Goal: Information Seeking & Learning: Find specific fact

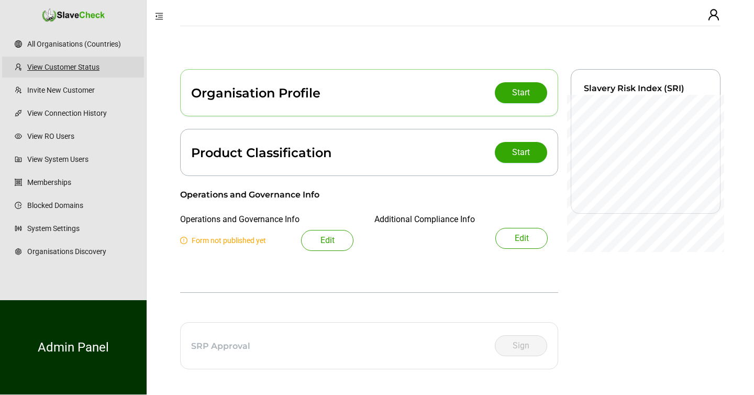
click at [83, 64] on link "View Customer Status" at bounding box center [81, 67] width 108 height 21
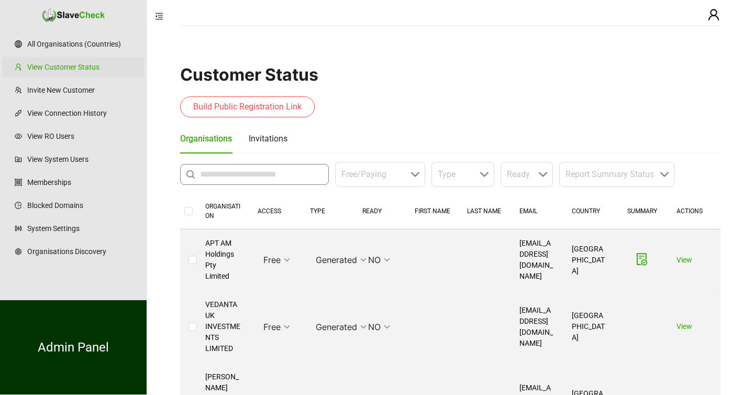
click at [242, 173] on input "text" at bounding box center [261, 174] width 122 height 13
type input "**********"
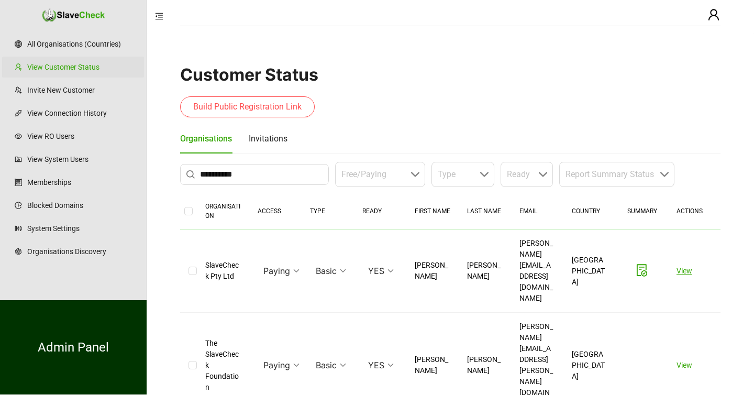
click at [681, 266] on link "View" at bounding box center [684, 270] width 16 height 8
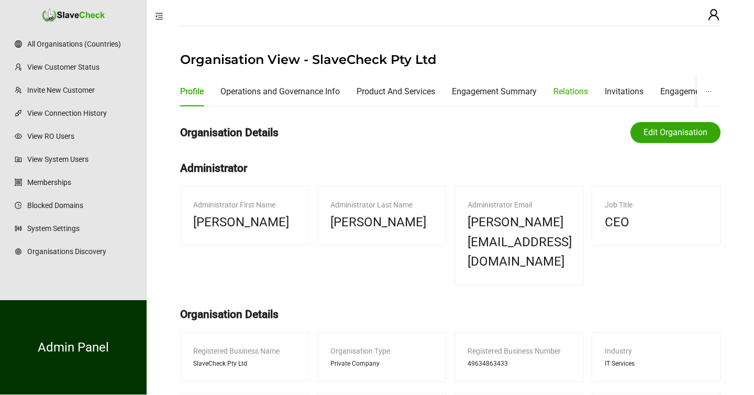
click at [585, 89] on div "Relations" at bounding box center [570, 91] width 35 height 13
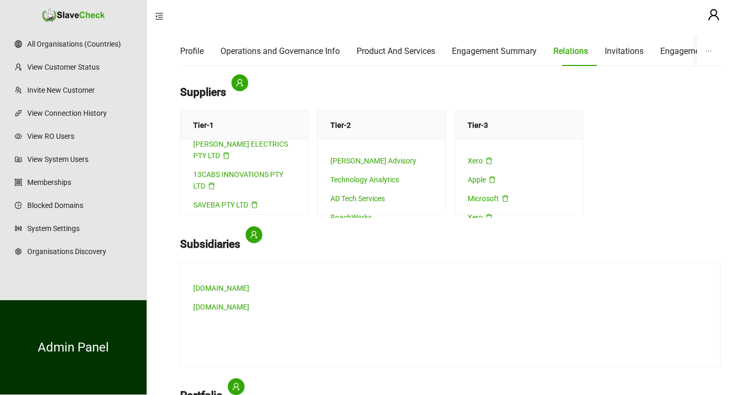
scroll to position [196, 0]
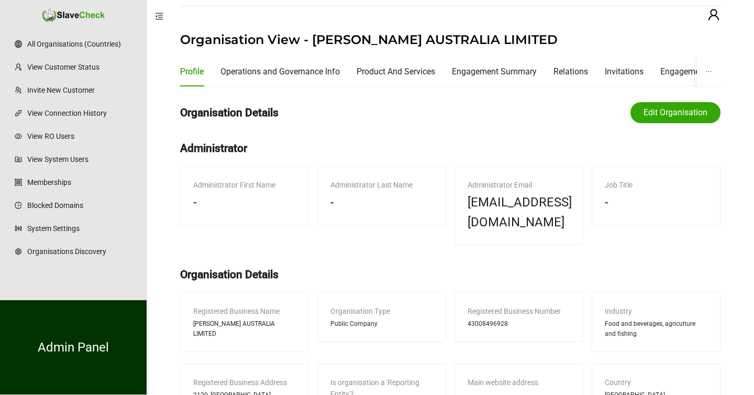
scroll to position [21, 0]
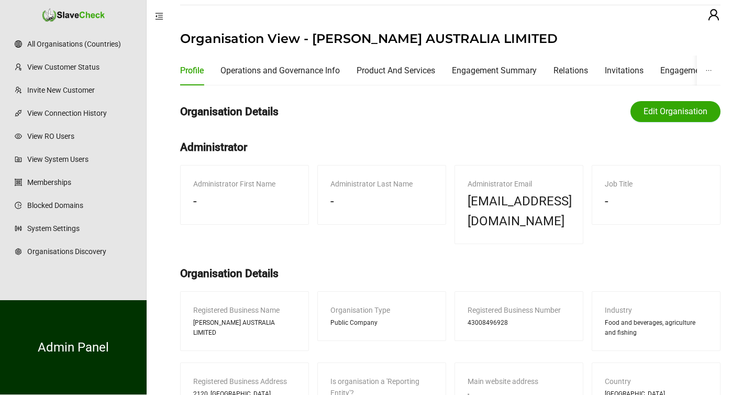
click at [478, 318] on span "43008496928" at bounding box center [487, 323] width 40 height 10
click at [480, 318] on span "43008496928" at bounding box center [487, 323] width 40 height 10
copy span "43008496928"
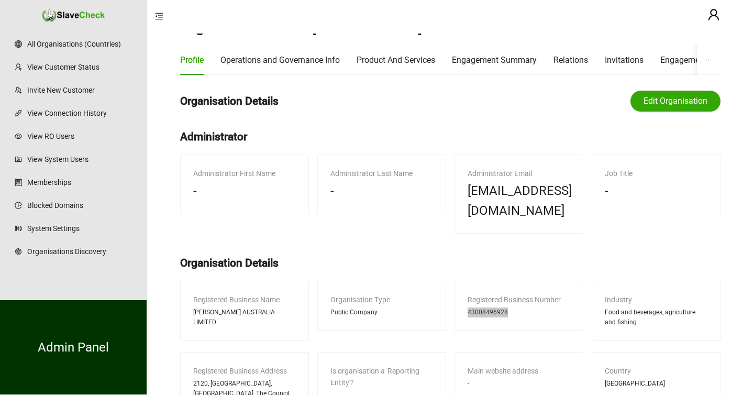
scroll to position [0, 0]
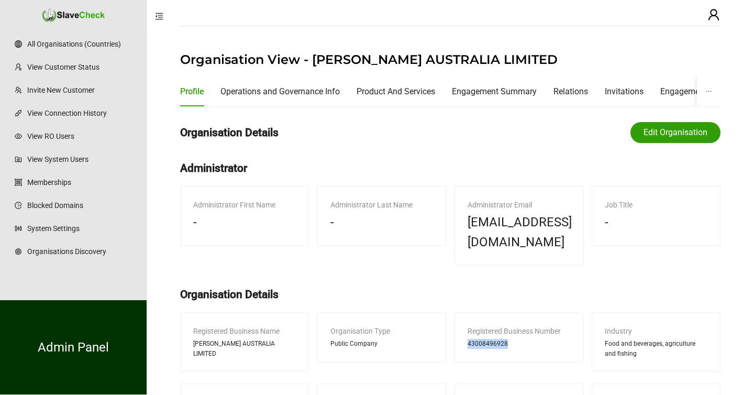
click at [659, 126] on span "Edit Organisation" at bounding box center [675, 132] width 64 height 13
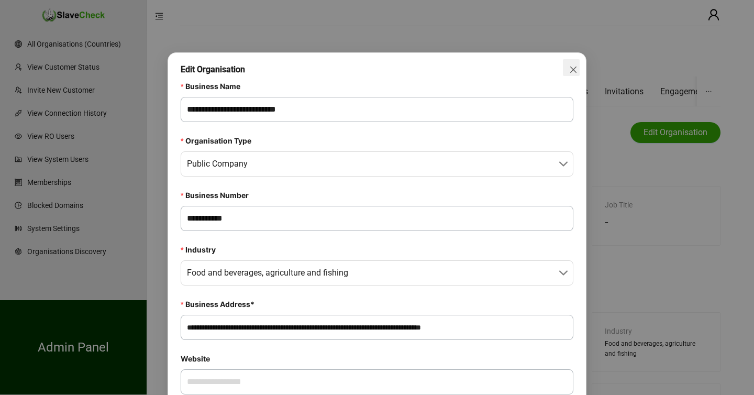
click at [573, 66] on icon "close" at bounding box center [573, 69] width 8 height 8
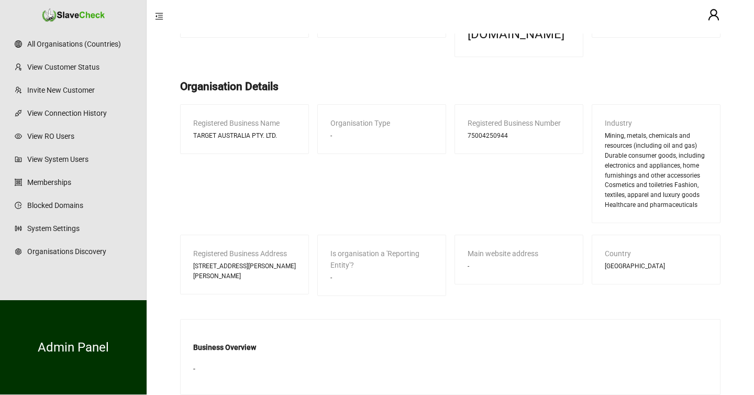
scroll to position [207, 0]
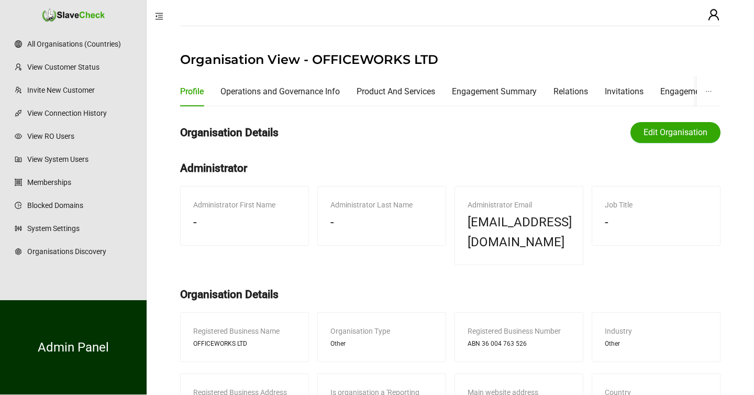
click at [491, 329] on div "Registered Business Number ABN 36 004 763 526" at bounding box center [519, 336] width 128 height 49
drag, startPoint x: 481, startPoint y: 324, endPoint x: 537, endPoint y: 324, distance: 56.0
click at [537, 339] on div "ABN 36 004 763 526" at bounding box center [518, 344] width 103 height 10
drag, startPoint x: 483, startPoint y: 322, endPoint x: 533, endPoint y: 322, distance: 50.2
click at [533, 339] on div "ABN 36 004 763 526" at bounding box center [518, 344] width 103 height 10
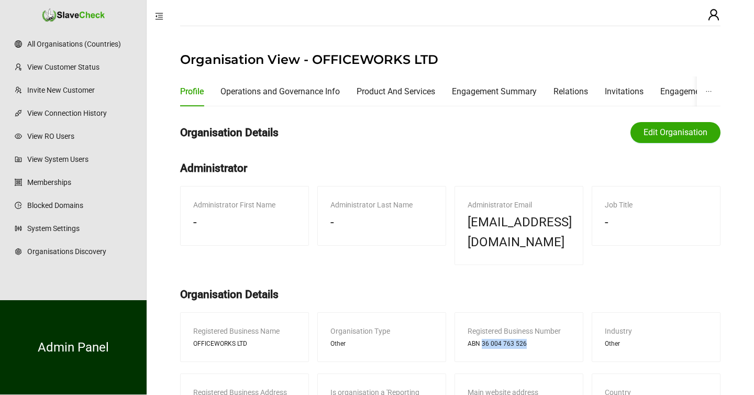
copy span "36 004 763 526"
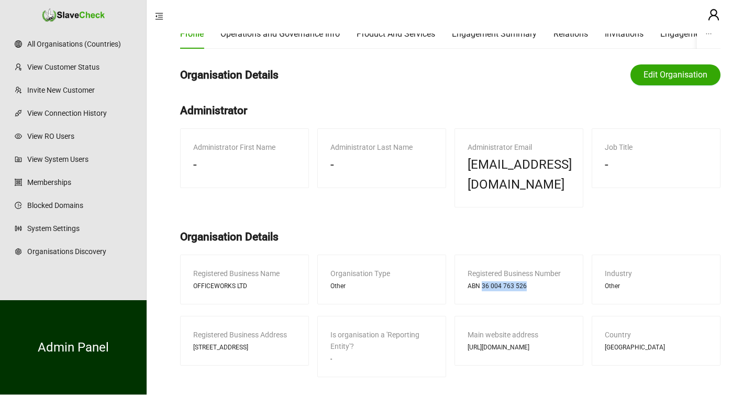
scroll to position [62, 0]
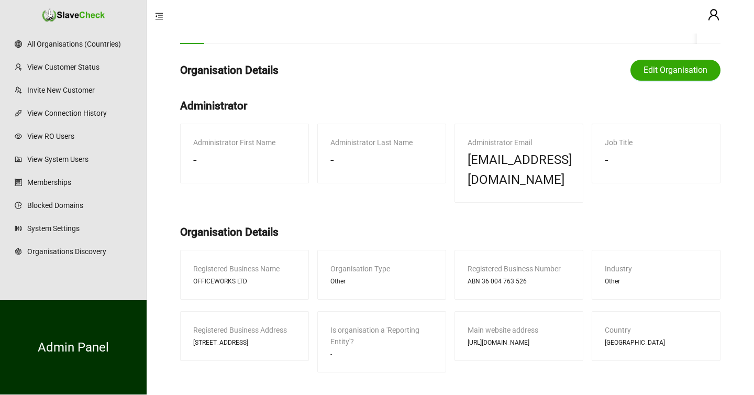
click at [248, 338] on span "236-262 East Boundary Road, Bentleigh East, VIC 3165, Australia" at bounding box center [220, 343] width 55 height 10
drag, startPoint x: 294, startPoint y: 334, endPoint x: 190, endPoint y: 326, distance: 104.0
click at [190, 326] on div "Registered Business Address 236-262 East Boundary Road, Bentleigh East, VIC 316…" at bounding box center [245, 335] width 128 height 49
copy span "236-262 East Boundary Road, Bentleigh East, VIC 3165, Australia"
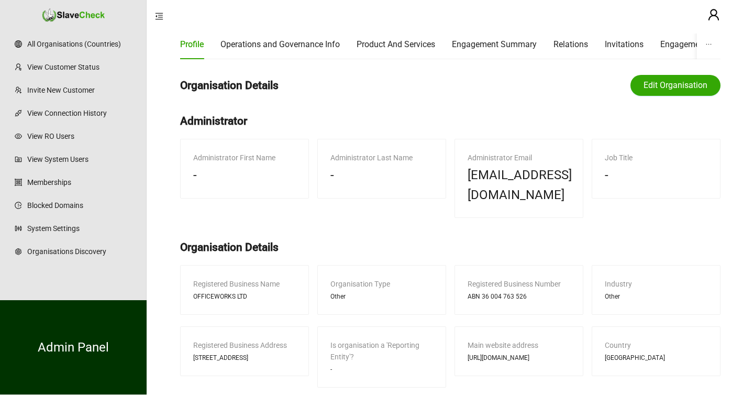
scroll to position [41, 0]
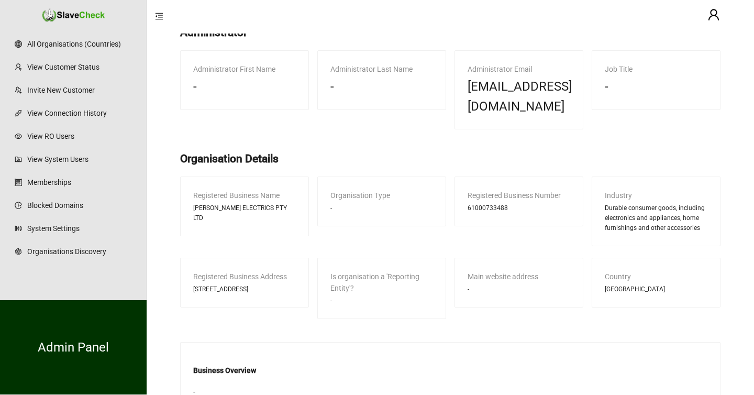
scroll to position [137, 0]
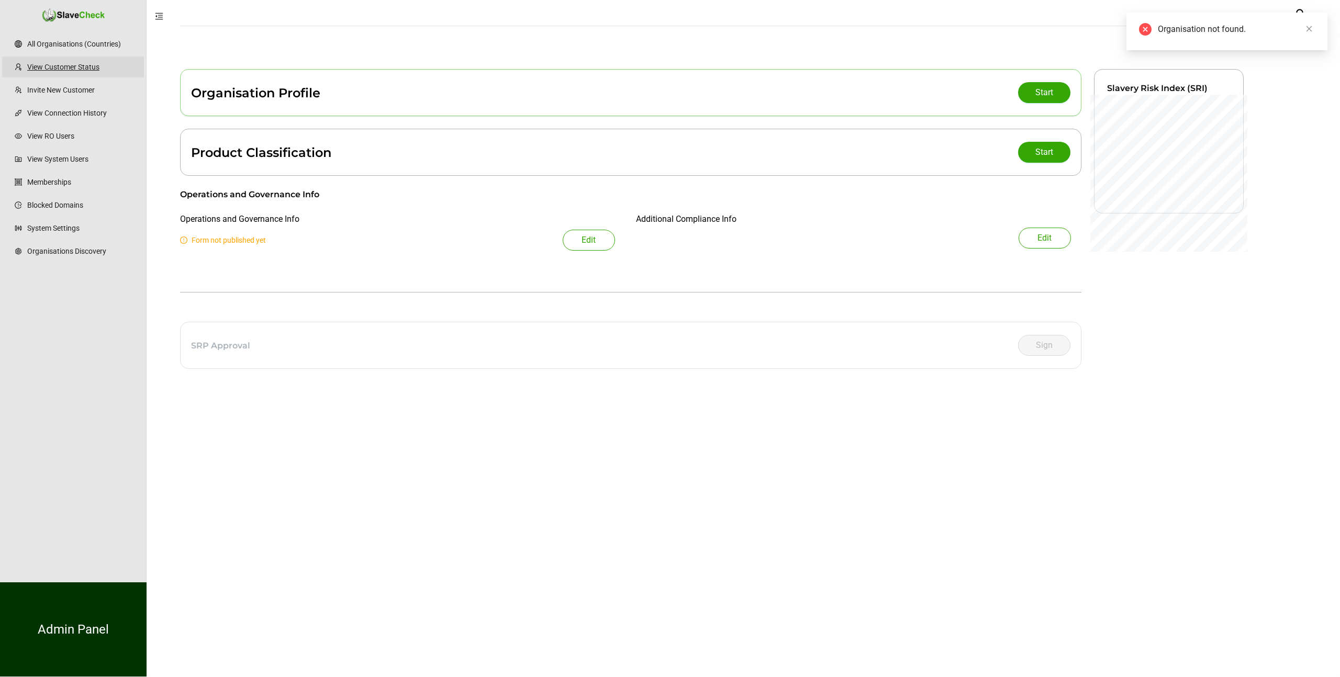
click at [57, 65] on link "View Customer Status" at bounding box center [81, 67] width 108 height 21
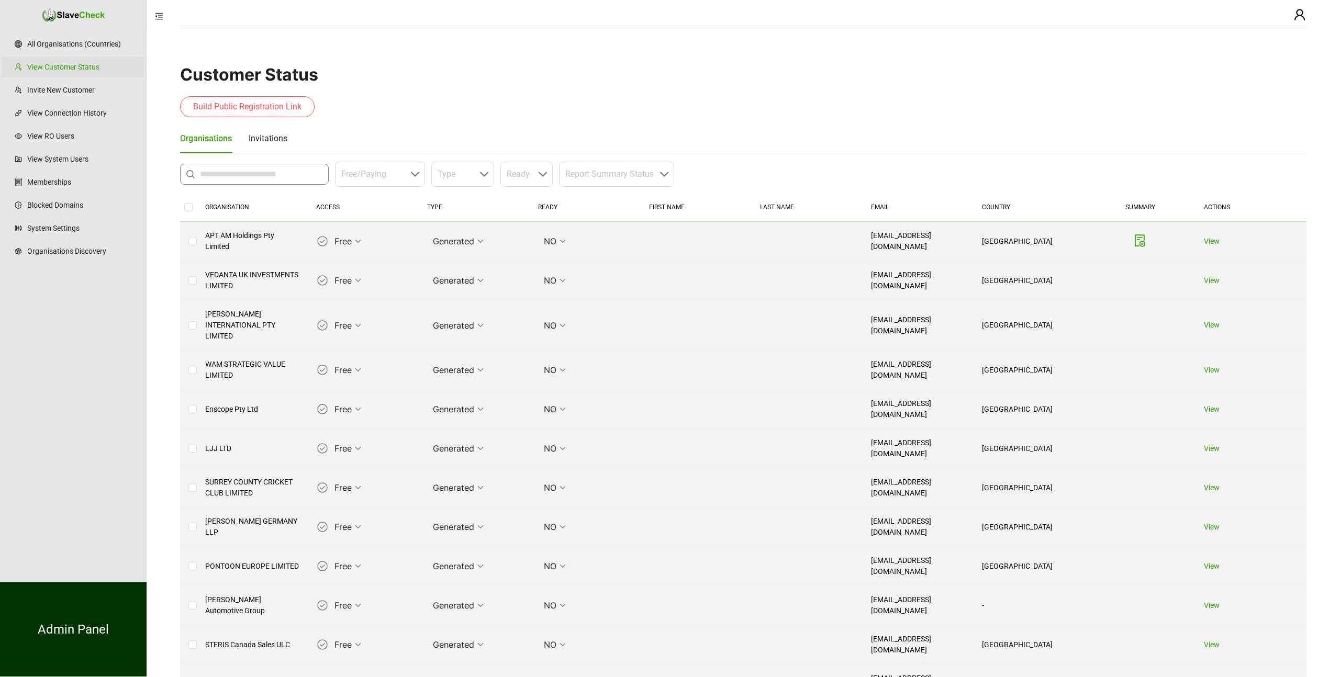
click at [278, 176] on input "text" at bounding box center [261, 174] width 122 height 13
type input "********"
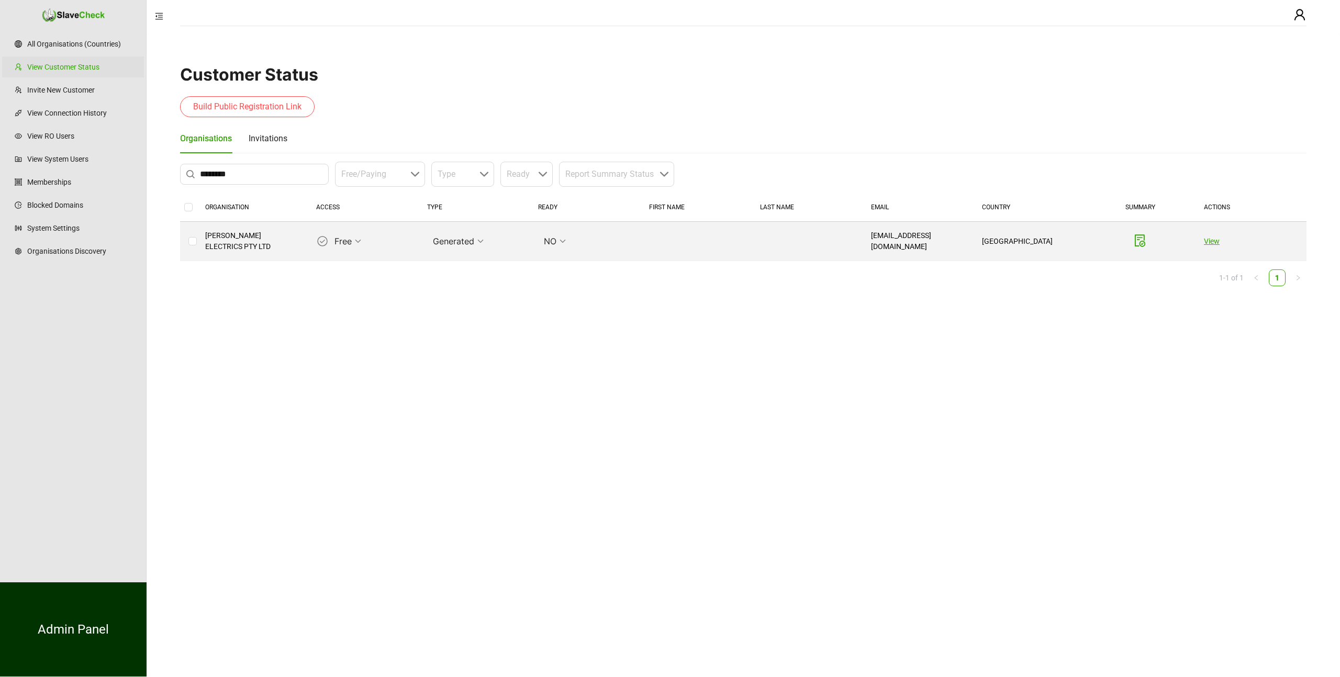
click at [1213, 239] on link "View" at bounding box center [1212, 241] width 16 height 8
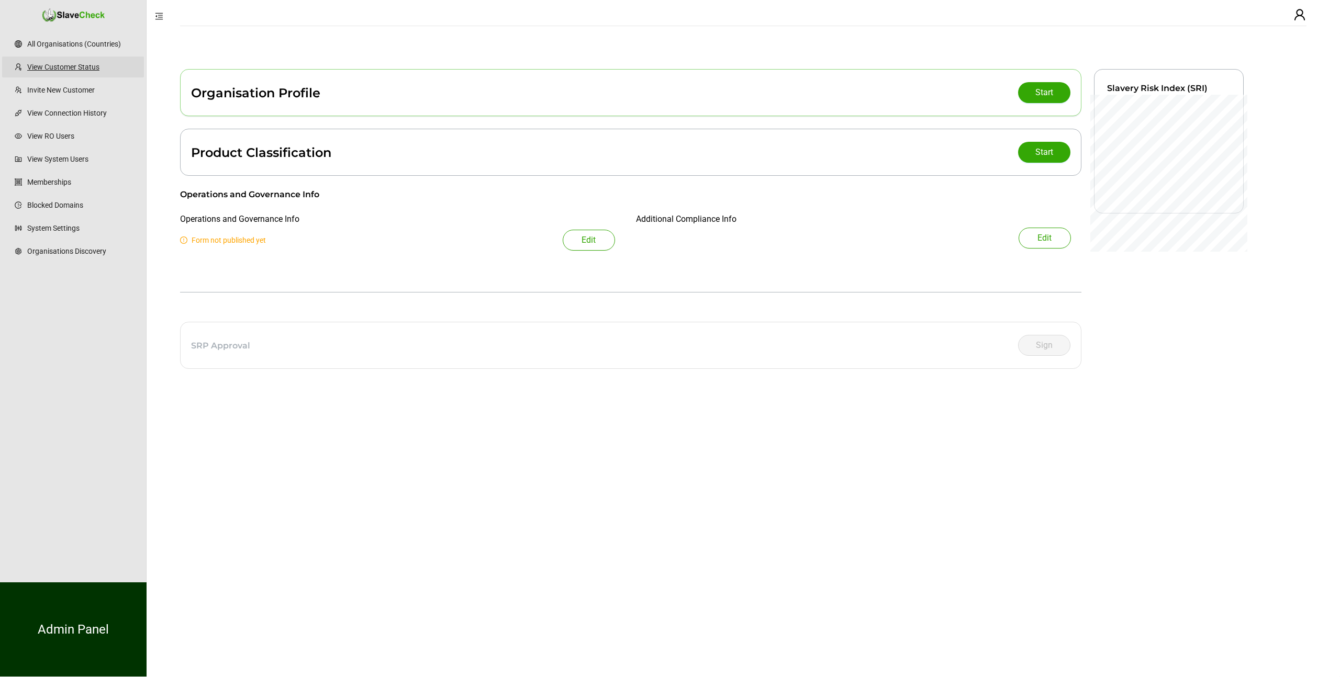
click at [75, 67] on link "View Customer Status" at bounding box center [81, 67] width 108 height 21
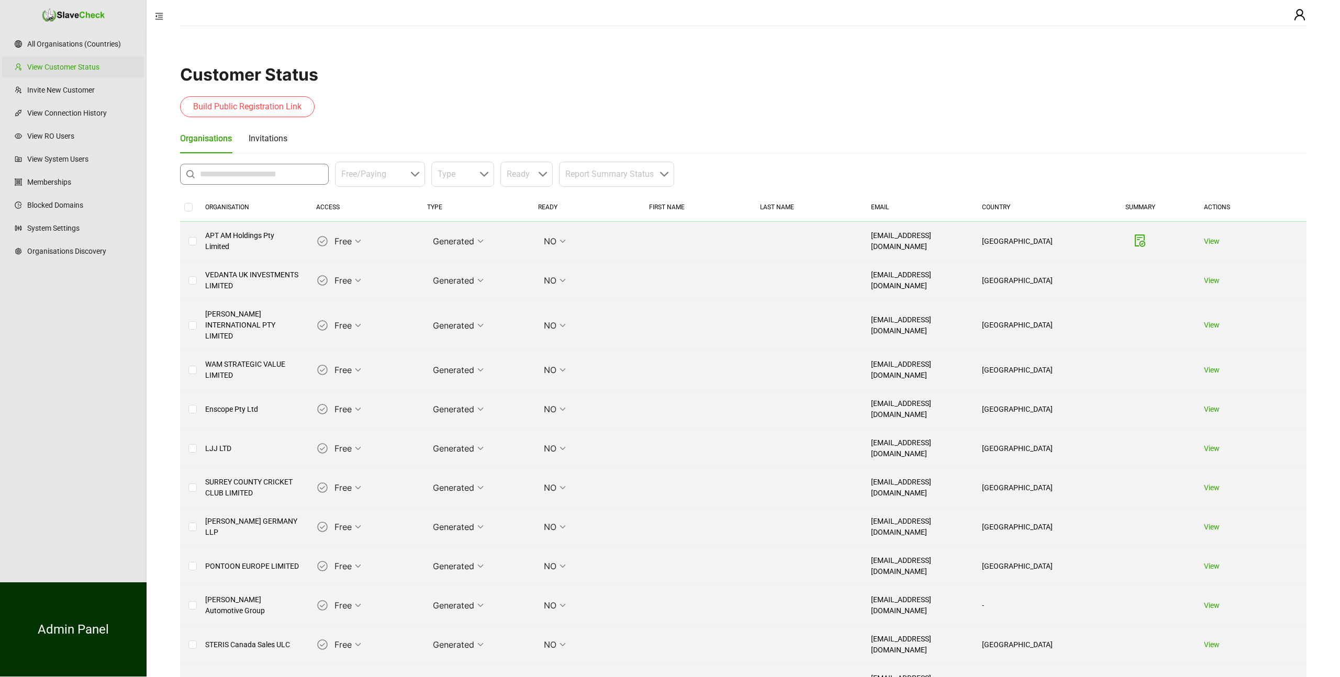
click at [238, 175] on input "text" at bounding box center [261, 174] width 122 height 13
type input "*********"
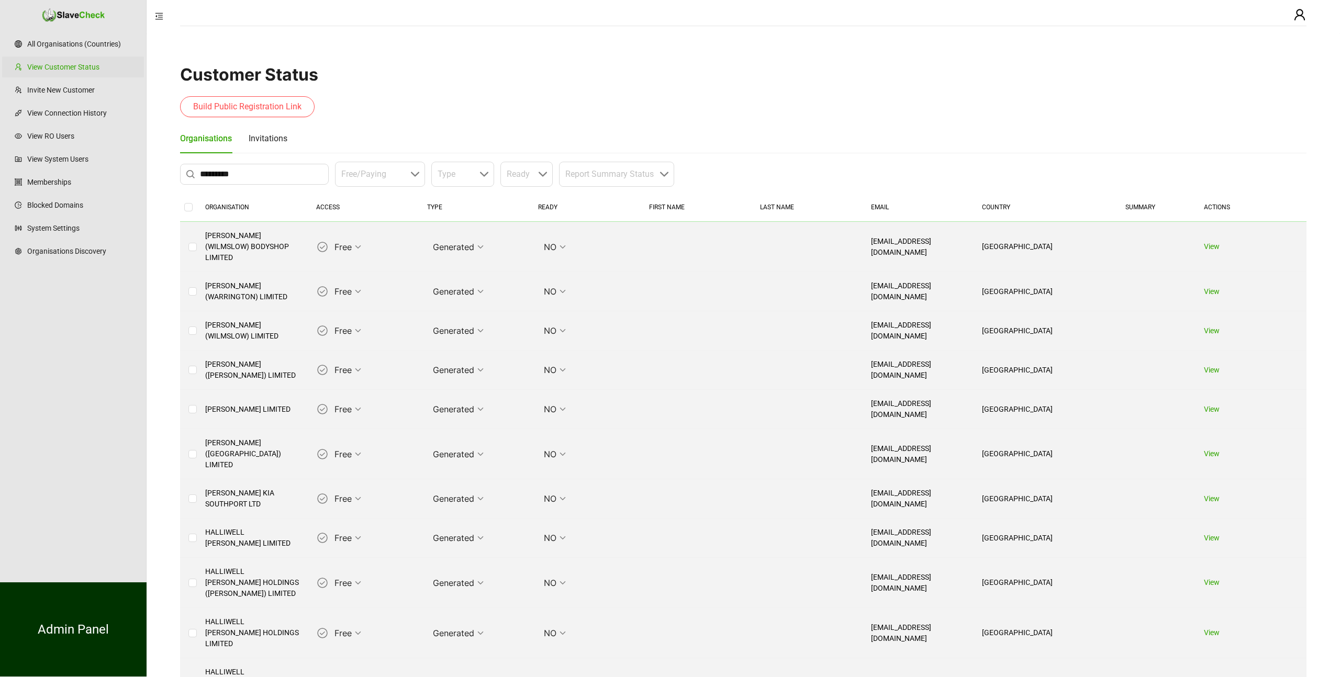
click at [782, 105] on div "Build Public Registration Link" at bounding box center [743, 106] width 1126 height 21
click at [1213, 534] on link "View" at bounding box center [1212, 538] width 16 height 8
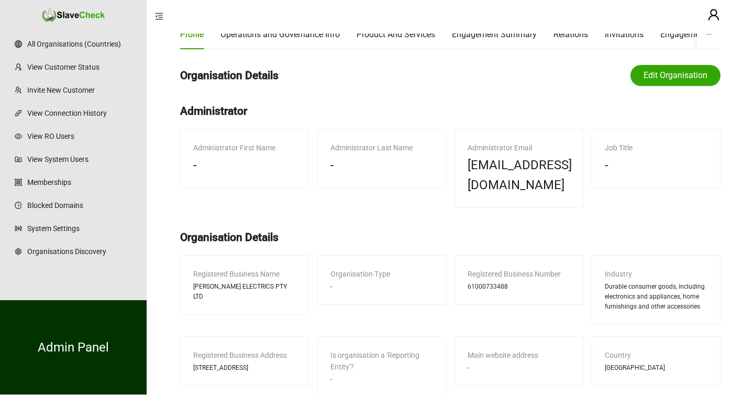
scroll to position [61, 0]
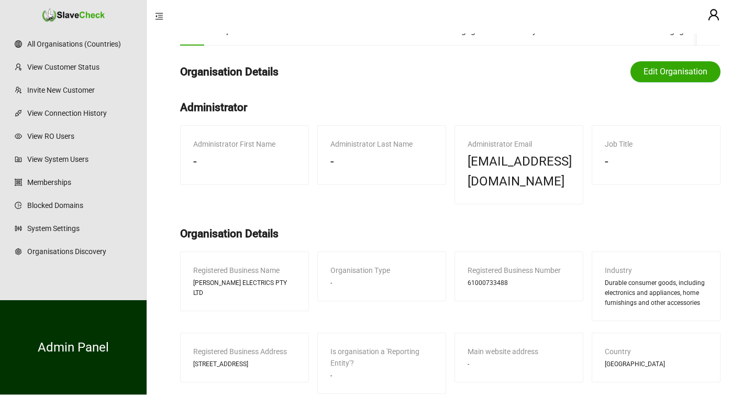
click at [484, 278] on span "61000733488" at bounding box center [487, 283] width 40 height 10
copy span "61000733488"
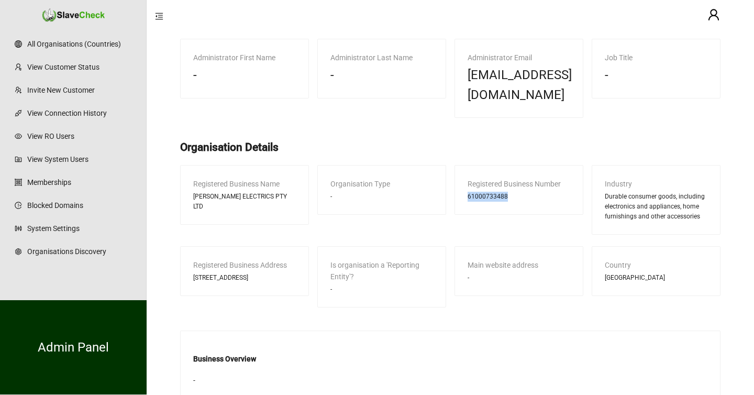
scroll to position [0, 0]
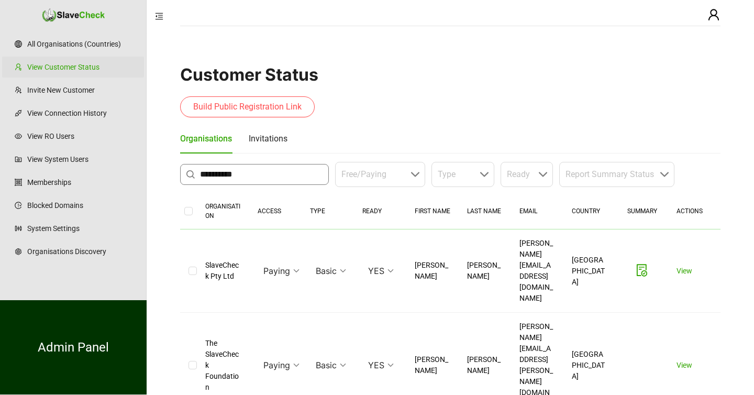
click at [218, 177] on input "**********" at bounding box center [261, 174] width 122 height 13
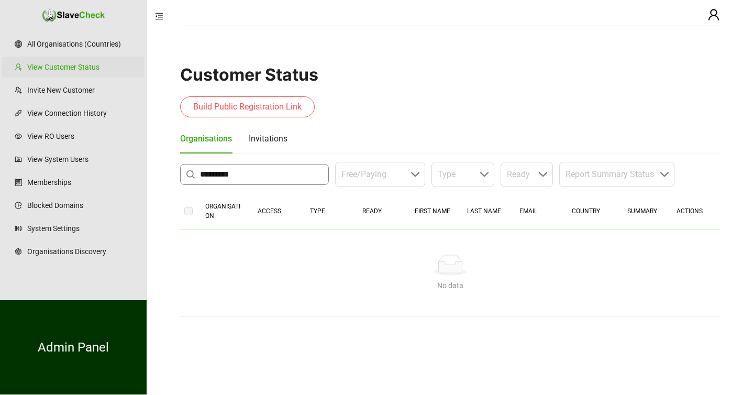
click at [271, 179] on input "*********" at bounding box center [261, 174] width 122 height 13
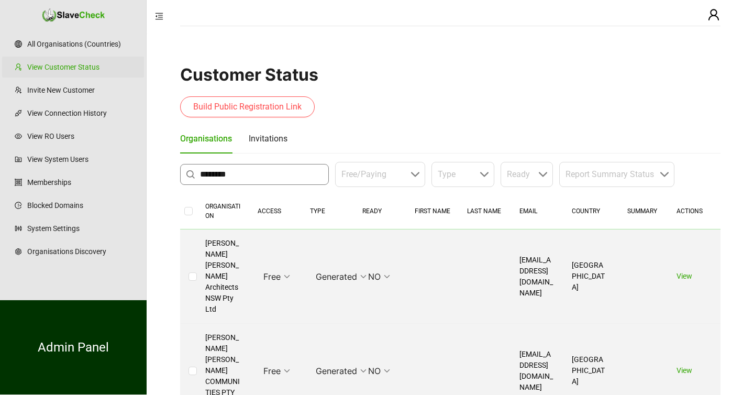
click at [255, 177] on input "********" at bounding box center [261, 174] width 122 height 13
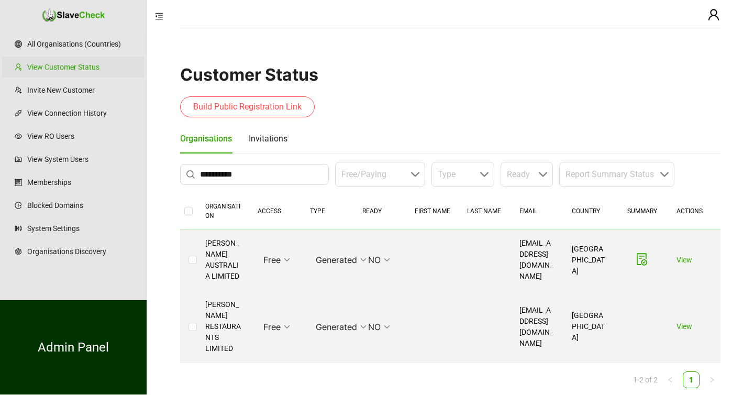
scroll to position [12, 0]
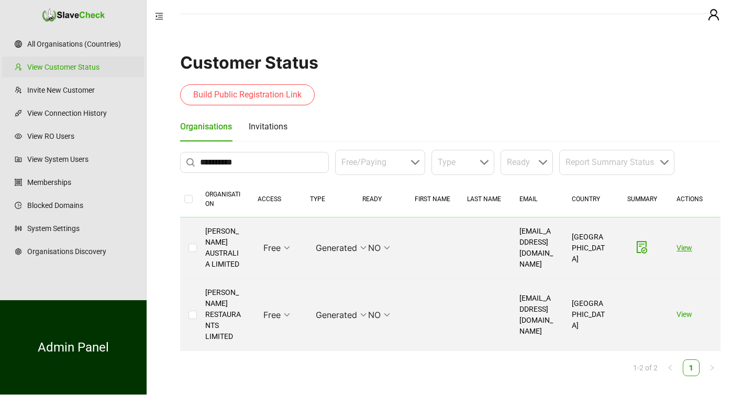
click at [686, 245] on link "View" at bounding box center [684, 247] width 16 height 8
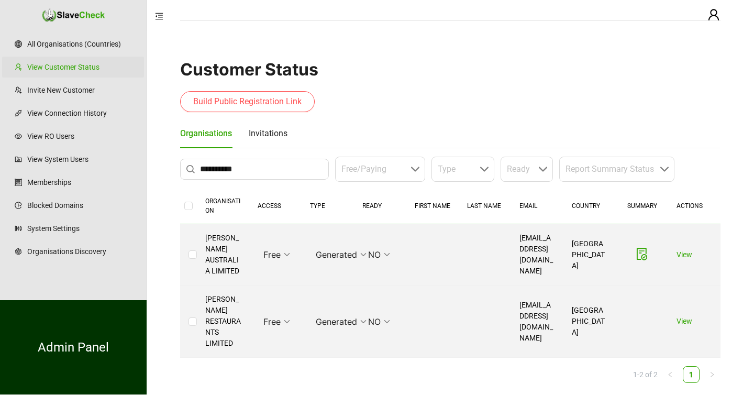
scroll to position [0, 0]
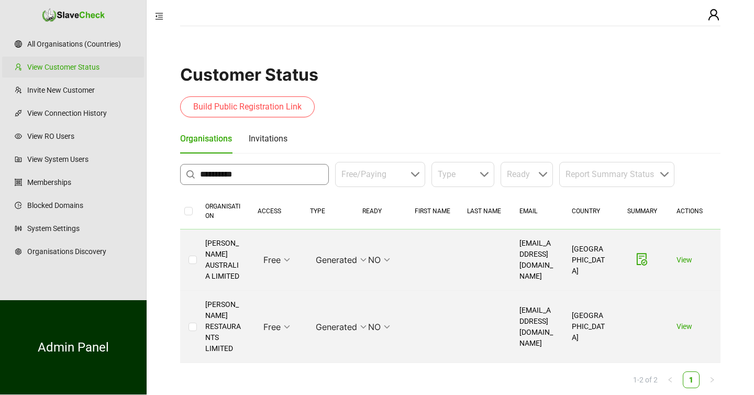
click at [248, 176] on input "**********" at bounding box center [261, 174] width 122 height 13
type input "******"
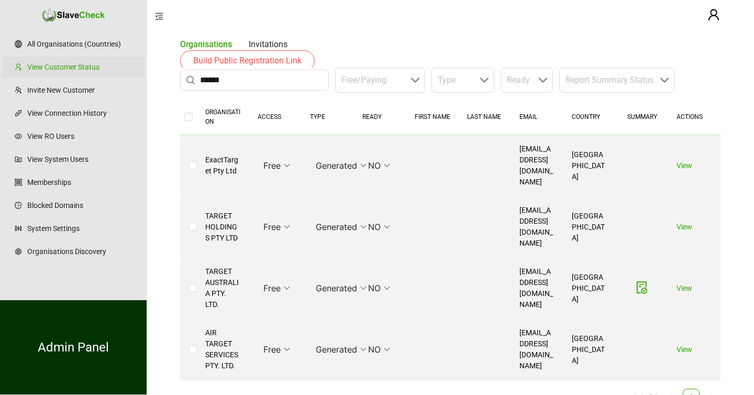
scroll to position [98, 0]
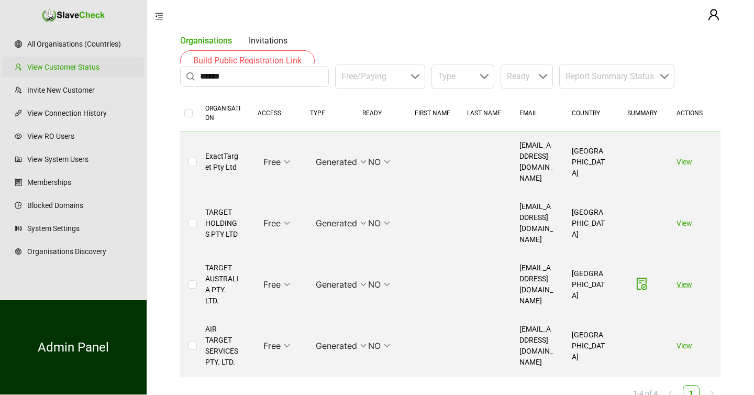
click at [682, 280] on link "View" at bounding box center [684, 284] width 16 height 8
click at [219, 73] on input "******" at bounding box center [261, 76] width 122 height 13
type input "**********"
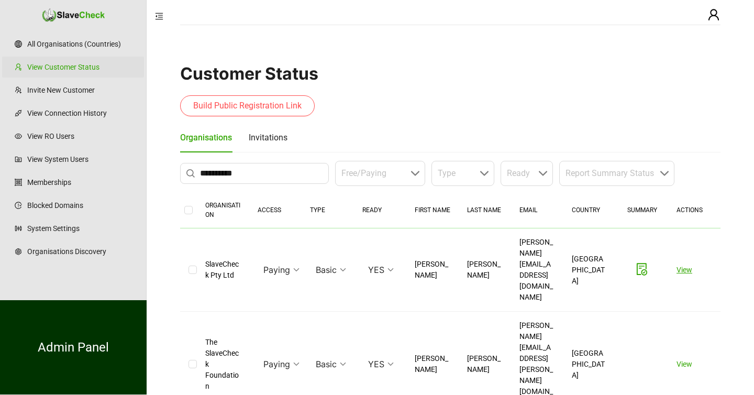
click at [684, 265] on link "View" at bounding box center [684, 269] width 16 height 8
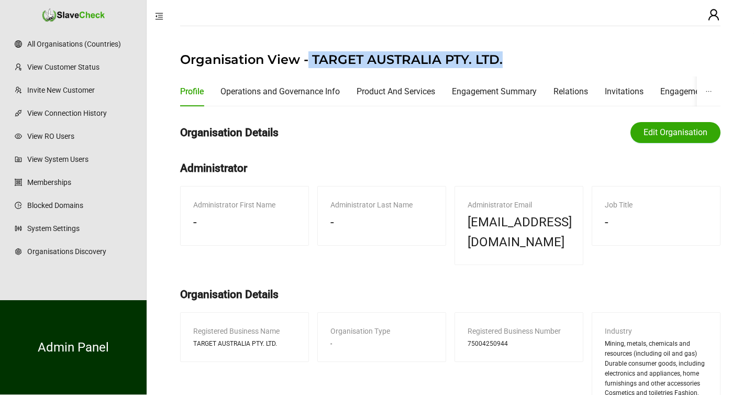
drag, startPoint x: 309, startPoint y: 61, endPoint x: 503, endPoint y: 59, distance: 193.6
click at [503, 59] on h1 "Organisation View - TARGET AUSTRALIA PTY. LTD." at bounding box center [450, 59] width 540 height 17
copy h1 "TARGET AUSTRALIA PTY. LTD."
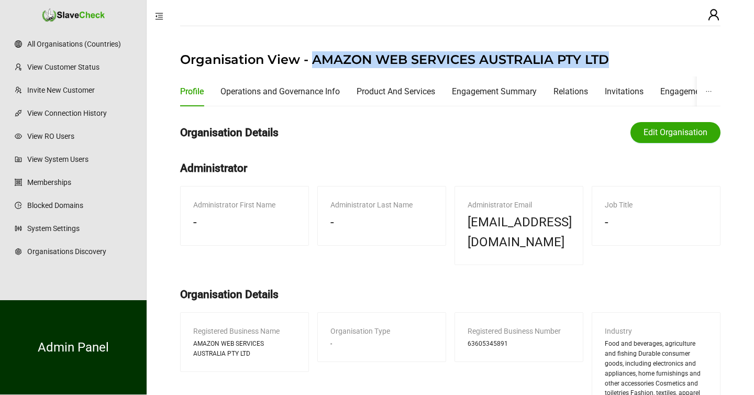
drag, startPoint x: 310, startPoint y: 61, endPoint x: 608, endPoint y: 67, distance: 297.3
click at [608, 67] on h1 "Organisation View - AMAZON WEB SERVICES AUSTRALIA PTY LTD" at bounding box center [450, 59] width 540 height 17
copy h1 "AMAZON WEB SERVICES AUSTRALIA PTY LTD"
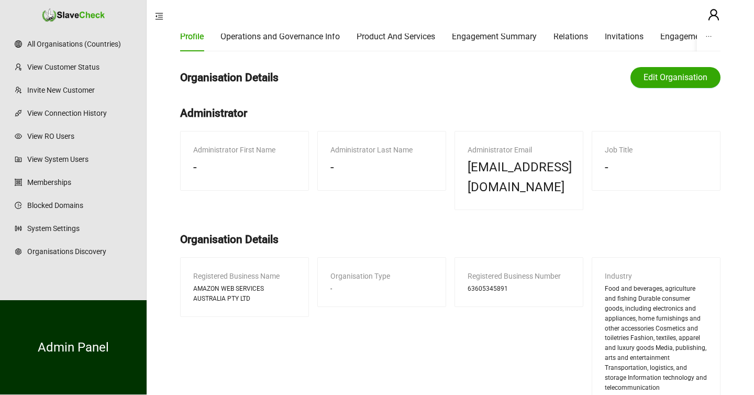
scroll to position [59, 0]
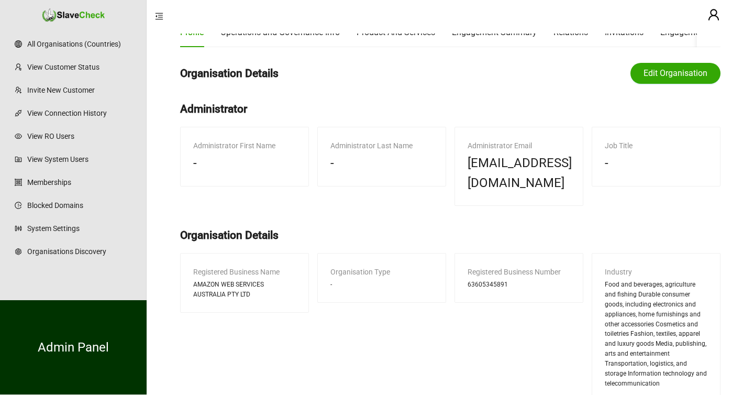
click at [494, 279] on span "63605345891" at bounding box center [487, 284] width 40 height 10
copy span "63605345891"
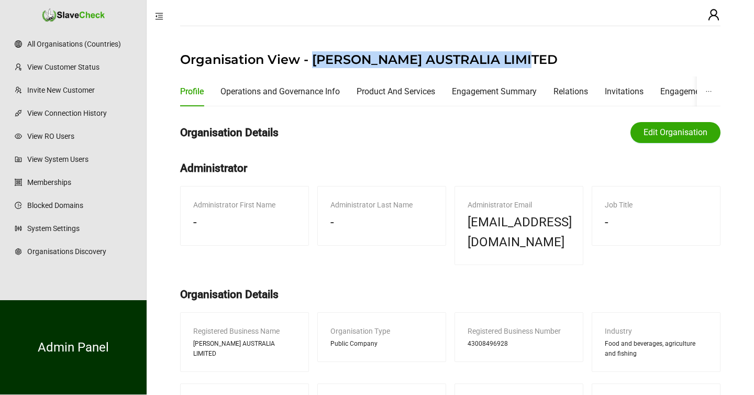
drag, startPoint x: 314, startPoint y: 58, endPoint x: 534, endPoint y: 64, distance: 219.9
click at [534, 64] on h1 "Organisation View - [PERSON_NAME] AUSTRALIA LIMITED" at bounding box center [450, 59] width 540 height 17
copy h1 "[PERSON_NAME] AUSTRALIA LIMITED"
click at [483, 339] on span "43008496928" at bounding box center [487, 344] width 40 height 10
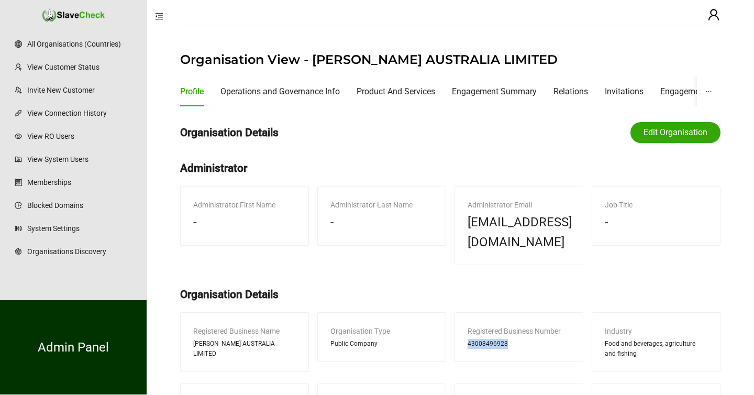
click at [483, 339] on span "43008496928" at bounding box center [487, 344] width 40 height 10
copy span "43008496928"
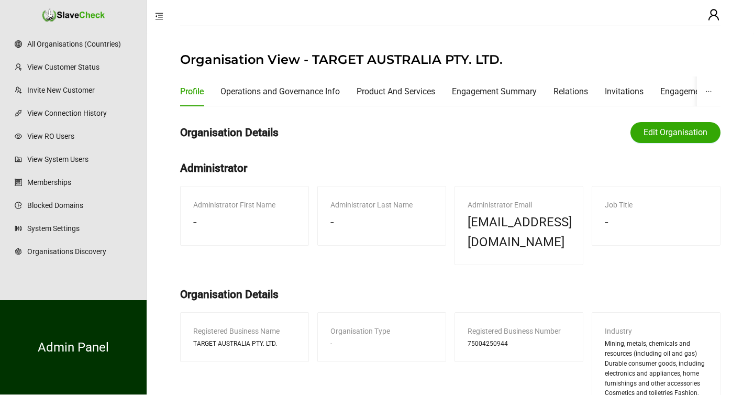
click at [486, 339] on span "75004250944" at bounding box center [487, 344] width 40 height 10
copy span "75004250944"
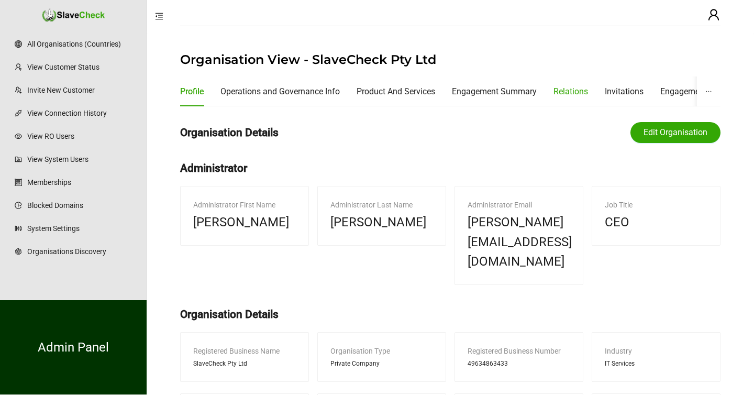
click at [569, 89] on div "Relations" at bounding box center [570, 91] width 35 height 13
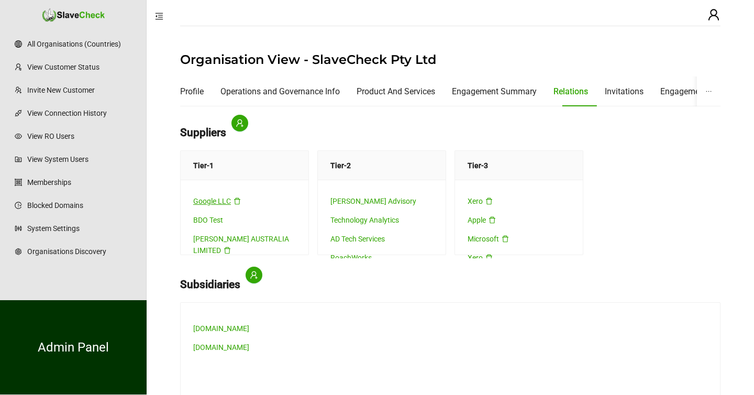
click at [208, 202] on link "Google LLC" at bounding box center [212, 201] width 38 height 8
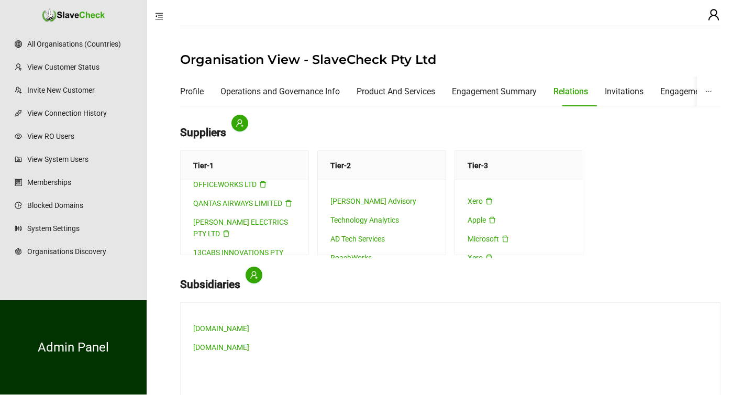
scroll to position [167, 0]
click at [240, 200] on link "QANTAS AIRWAYS LIMITED" at bounding box center [237, 200] width 89 height 8
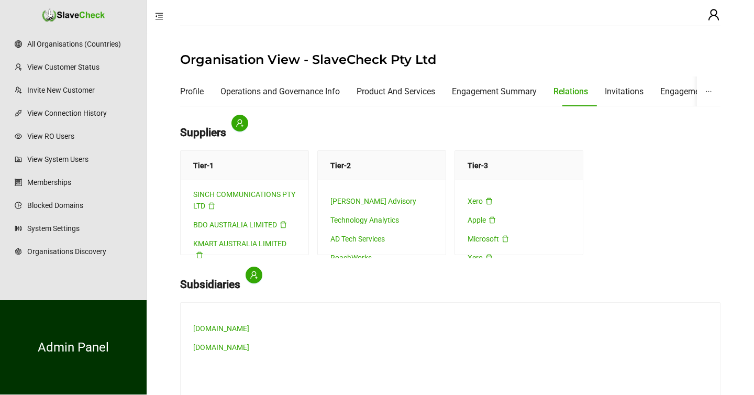
scroll to position [273, 0]
click at [219, 178] on link "SAVEBA PTY LTD" at bounding box center [220, 174] width 55 height 8
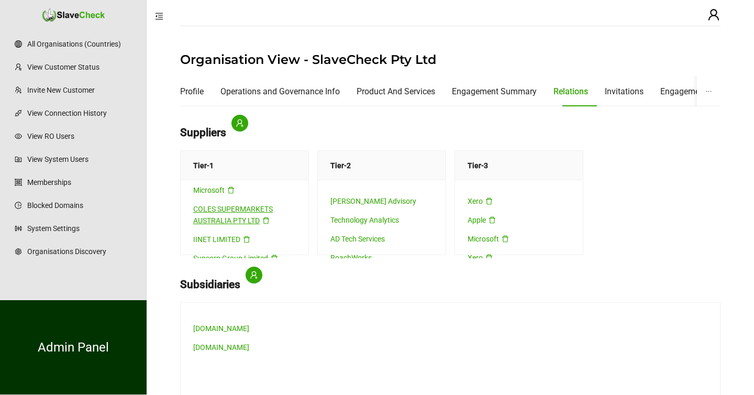
scroll to position [387, 0]
click at [211, 189] on link "Microsoft" at bounding box center [208, 188] width 31 height 8
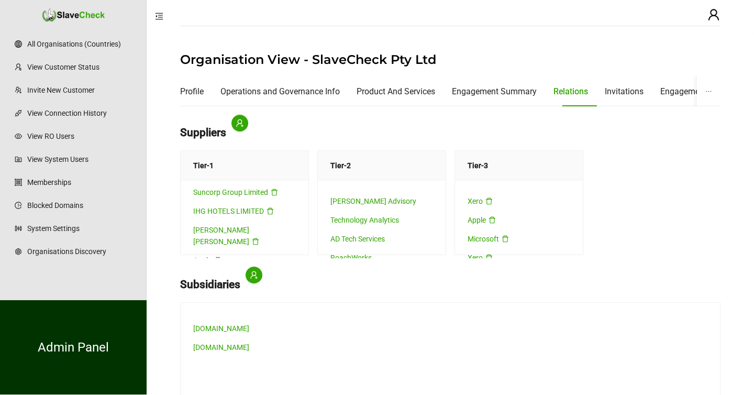
scroll to position [453, 0]
click at [223, 192] on link "Suncorp Group Limited" at bounding box center [230, 191] width 75 height 8
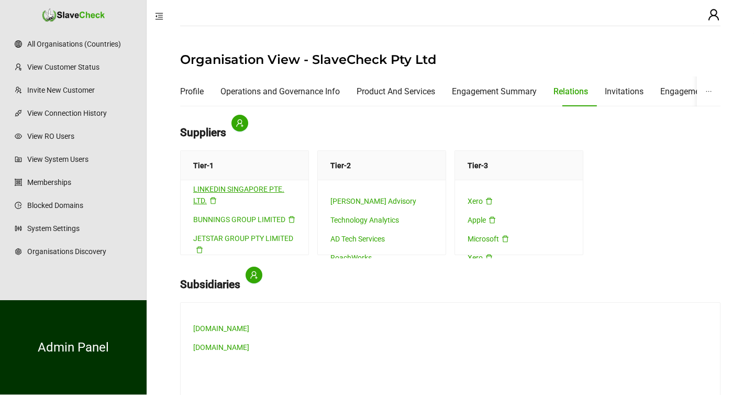
click at [235, 188] on link "LINKEDIN SINGAPORE PTE. LTD." at bounding box center [238, 195] width 91 height 20
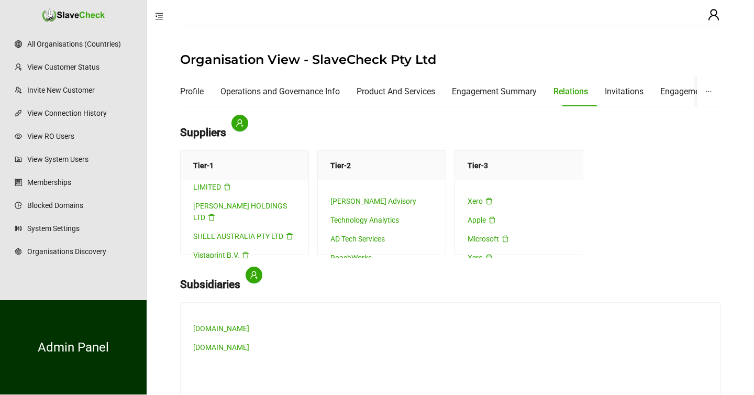
scroll to position [638, 0]
click at [225, 183] on link "ENTERPRISE RENT-A-CAR UK LIMITED" at bounding box center [240, 177] width 95 height 20
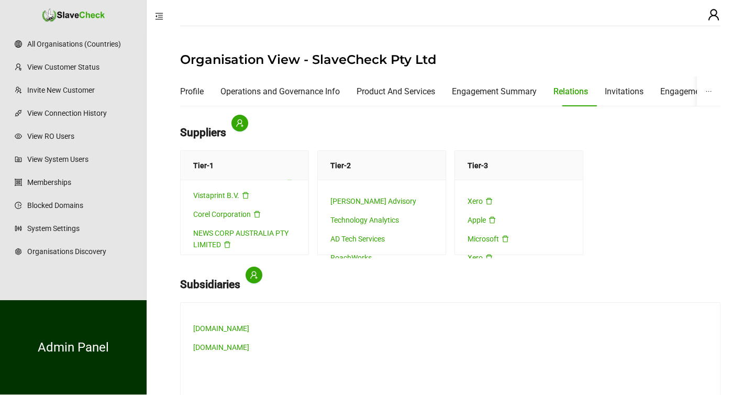
scroll to position [696, 0]
click at [222, 180] on link "SHELL AUSTRALIA PTY LTD" at bounding box center [238, 175] width 90 height 8
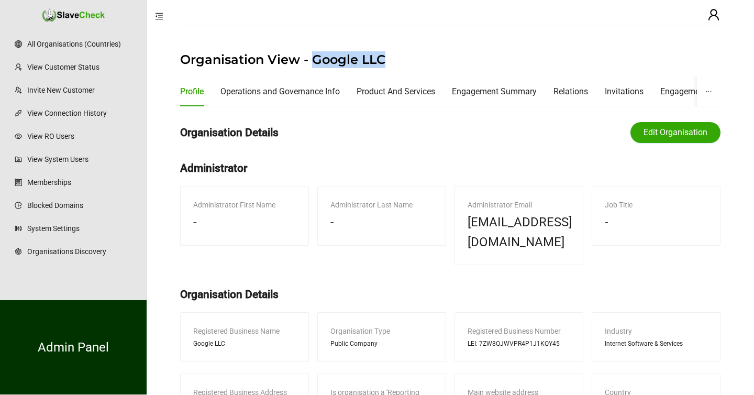
drag, startPoint x: 312, startPoint y: 59, endPoint x: 384, endPoint y: 60, distance: 71.7
click at [384, 60] on h1 "Organisation View - Google LLC" at bounding box center [450, 59] width 540 height 17
copy h1 "Google LLC"
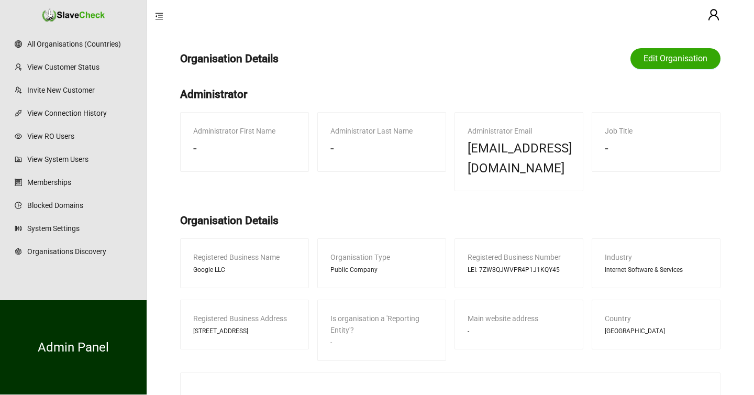
scroll to position [83, 0]
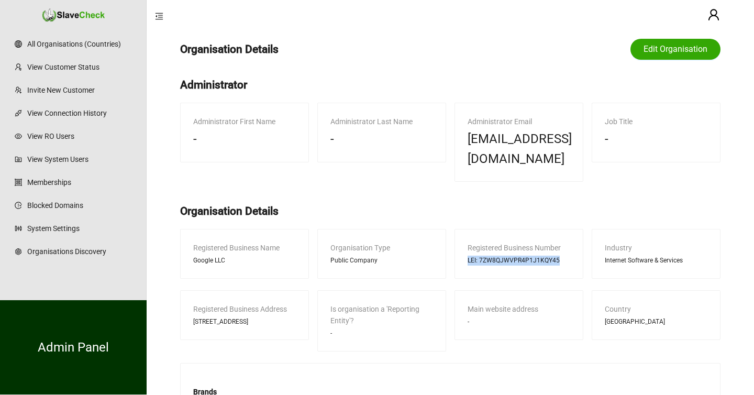
drag, startPoint x: 466, startPoint y: 239, endPoint x: 563, endPoint y: 239, distance: 96.8
click at [563, 239] on div "Registered Business Number LEI: 7ZW8QJWVPR4P1J1KQY45" at bounding box center [519, 253] width 128 height 49
copy span "LEI: 7ZW8QJWVPR4P1J1KQY45"
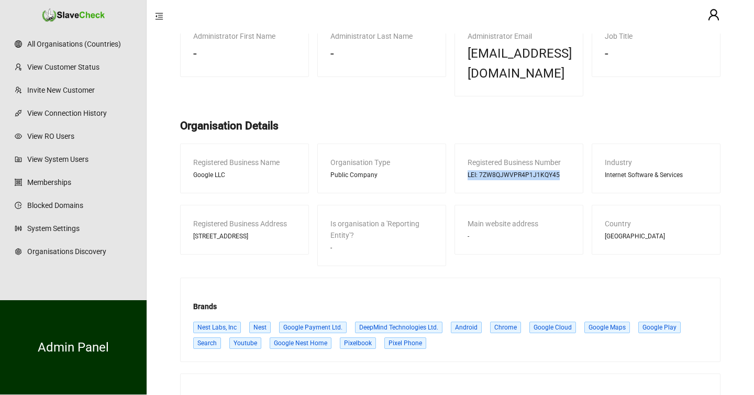
scroll to position [171, 0]
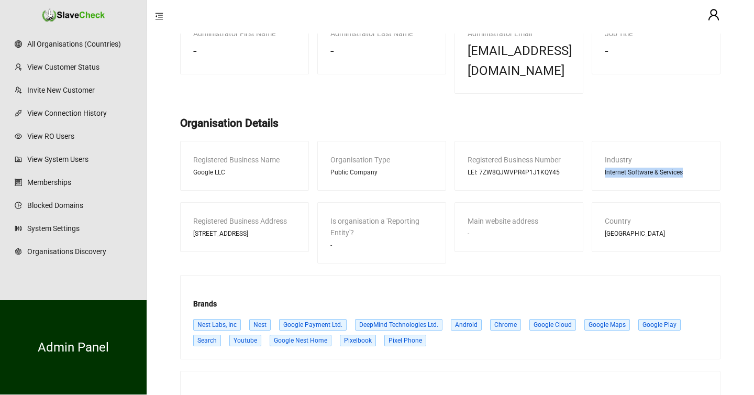
drag, startPoint x: 599, startPoint y: 151, endPoint x: 688, endPoint y: 152, distance: 89.0
click at [688, 152] on div "Industry Internet Software & Services" at bounding box center [656, 165] width 128 height 49
copy span "Internet Software & Services"
drag, startPoint x: 278, startPoint y: 222, endPoint x: 191, endPoint y: 213, distance: 87.8
click at [191, 213] on div "Registered Business Address [STREET_ADDRESS]" at bounding box center [245, 227] width 128 height 49
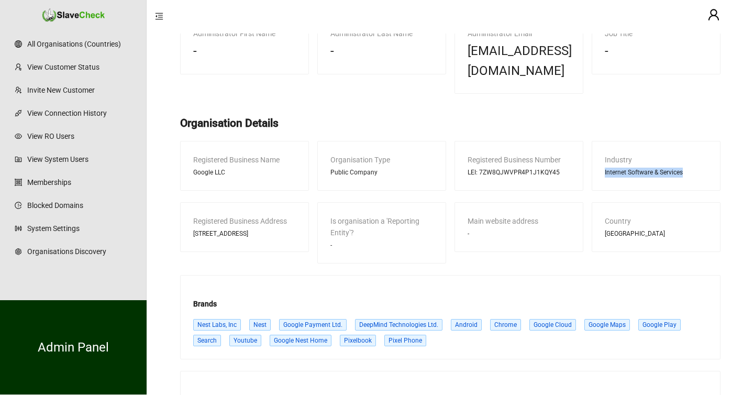
copy span "[STREET_ADDRESS]"
